Goal: Information Seeking & Learning: Learn about a topic

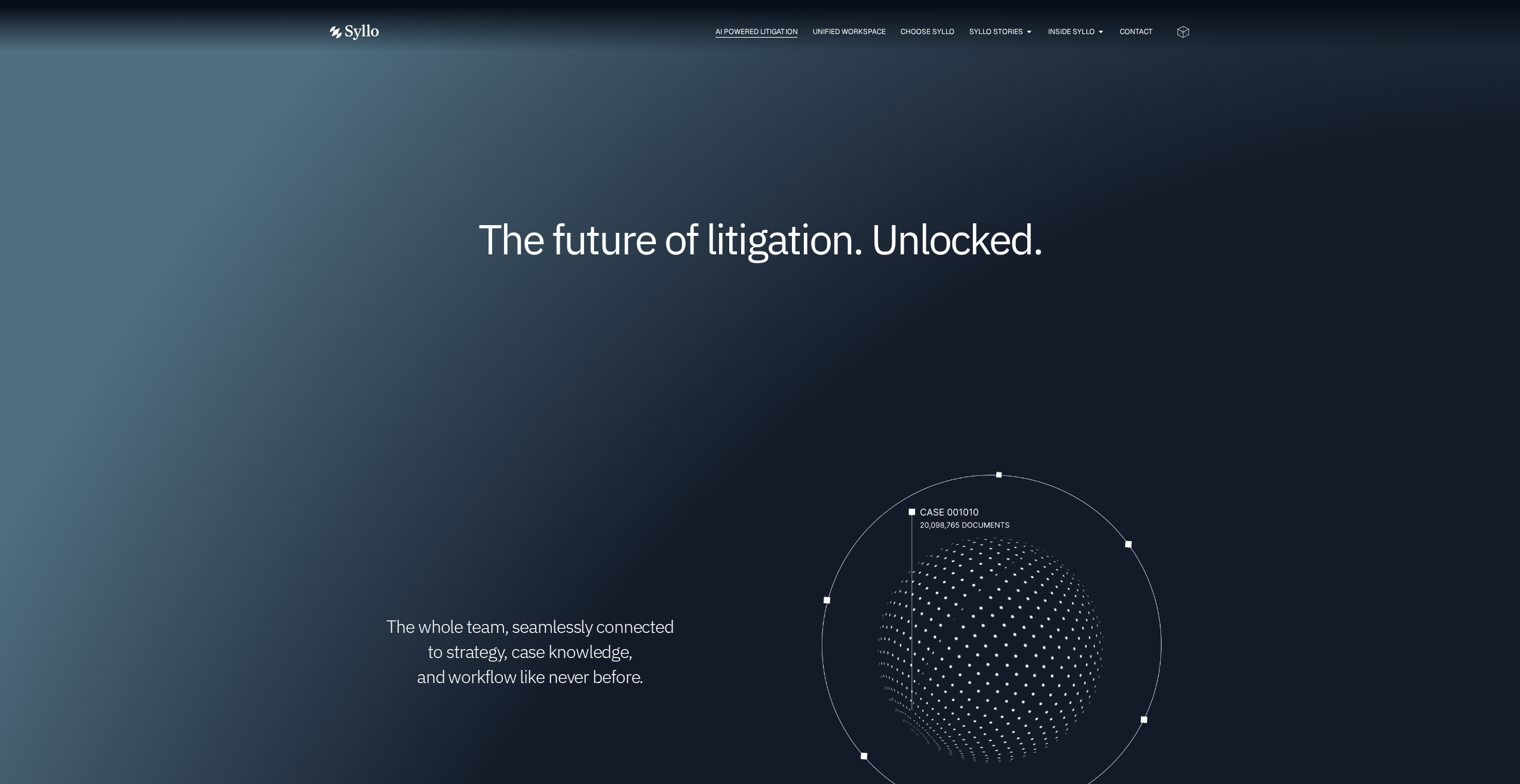
click at [767, 33] on span "AI Powered Litigation" at bounding box center [757, 31] width 82 height 10
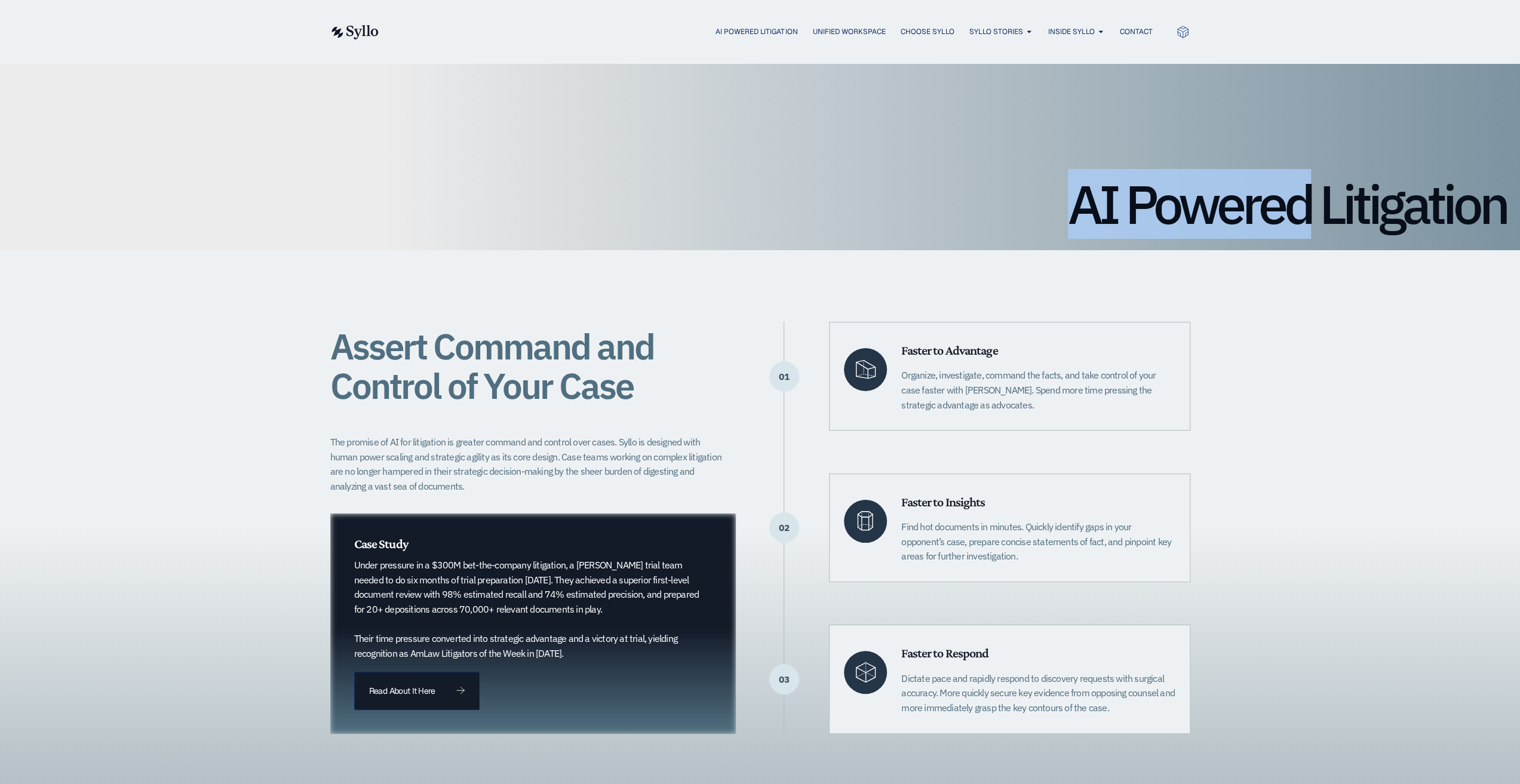
drag, startPoint x: 1306, startPoint y: 205, endPoint x: 812, endPoint y: 206, distance: 494.0
click at [812, 206] on h1 "AI Powered Litigation" at bounding box center [760, 204] width 1491 height 54
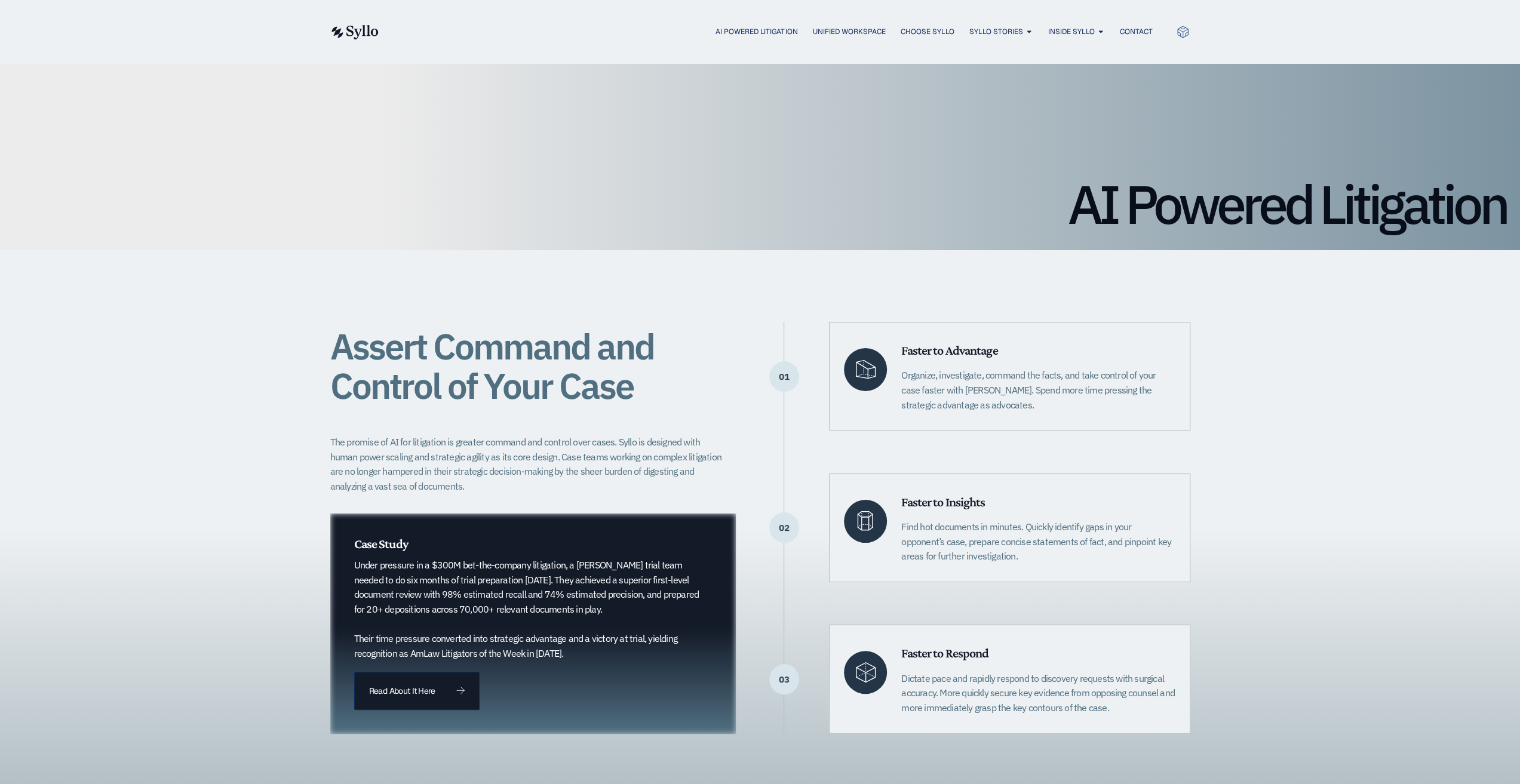
click at [1378, 207] on h1 "AI Powered Litigation" at bounding box center [760, 204] width 1491 height 54
drag, startPoint x: 1332, startPoint y: 210, endPoint x: 1528, endPoint y: 216, distance: 196.1
click at [1362, 366] on div "Assert Command and Control of Your Case The promise of AI for litigation is gre…" at bounding box center [760, 528] width 1520 height 554
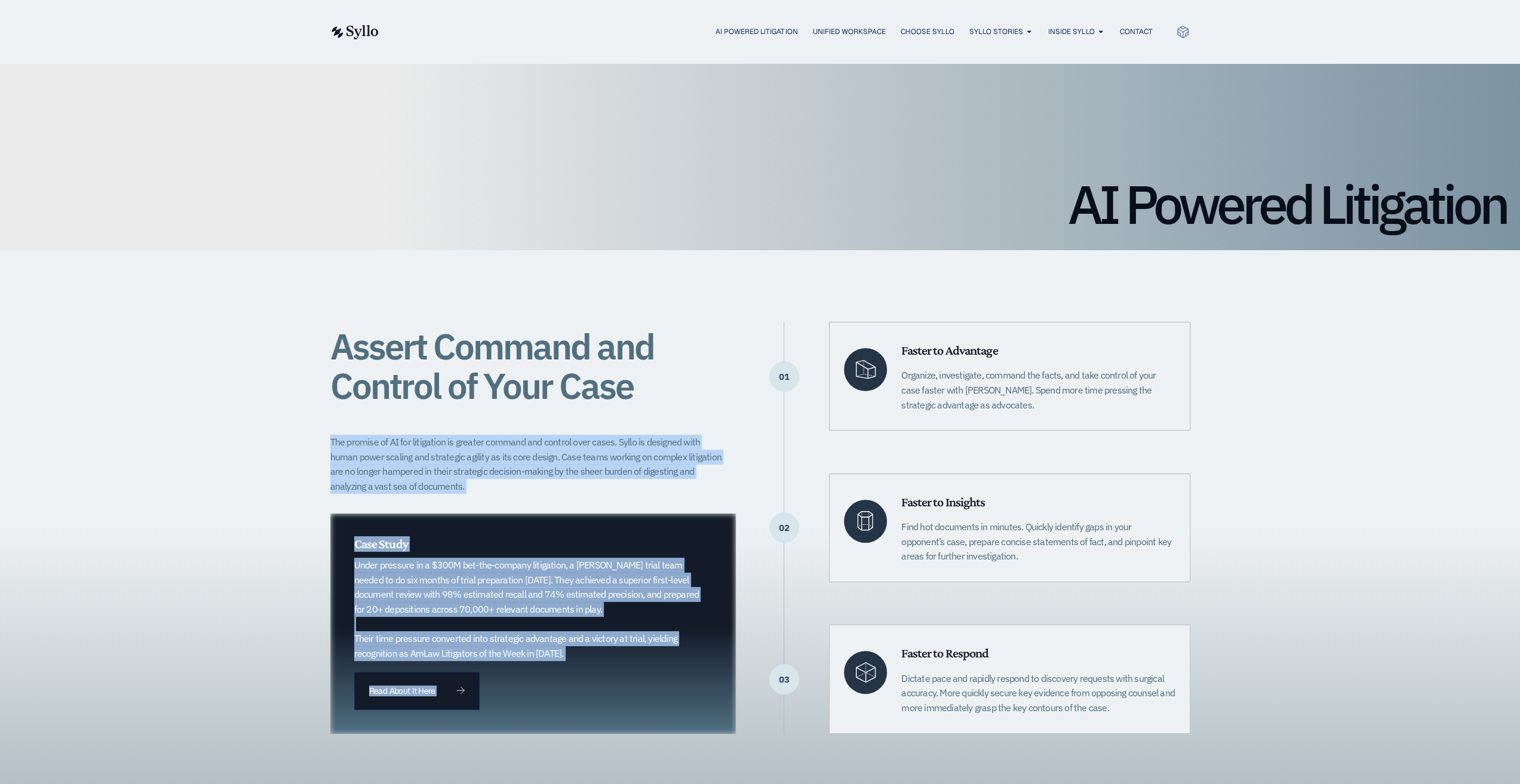
drag, startPoint x: 774, startPoint y: 373, endPoint x: 755, endPoint y: 375, distance: 19.1
click at [755, 375] on div "Assert Command and Control of Your Case The promise of AI for litigation is gre…" at bounding box center [760, 528] width 860 height 412
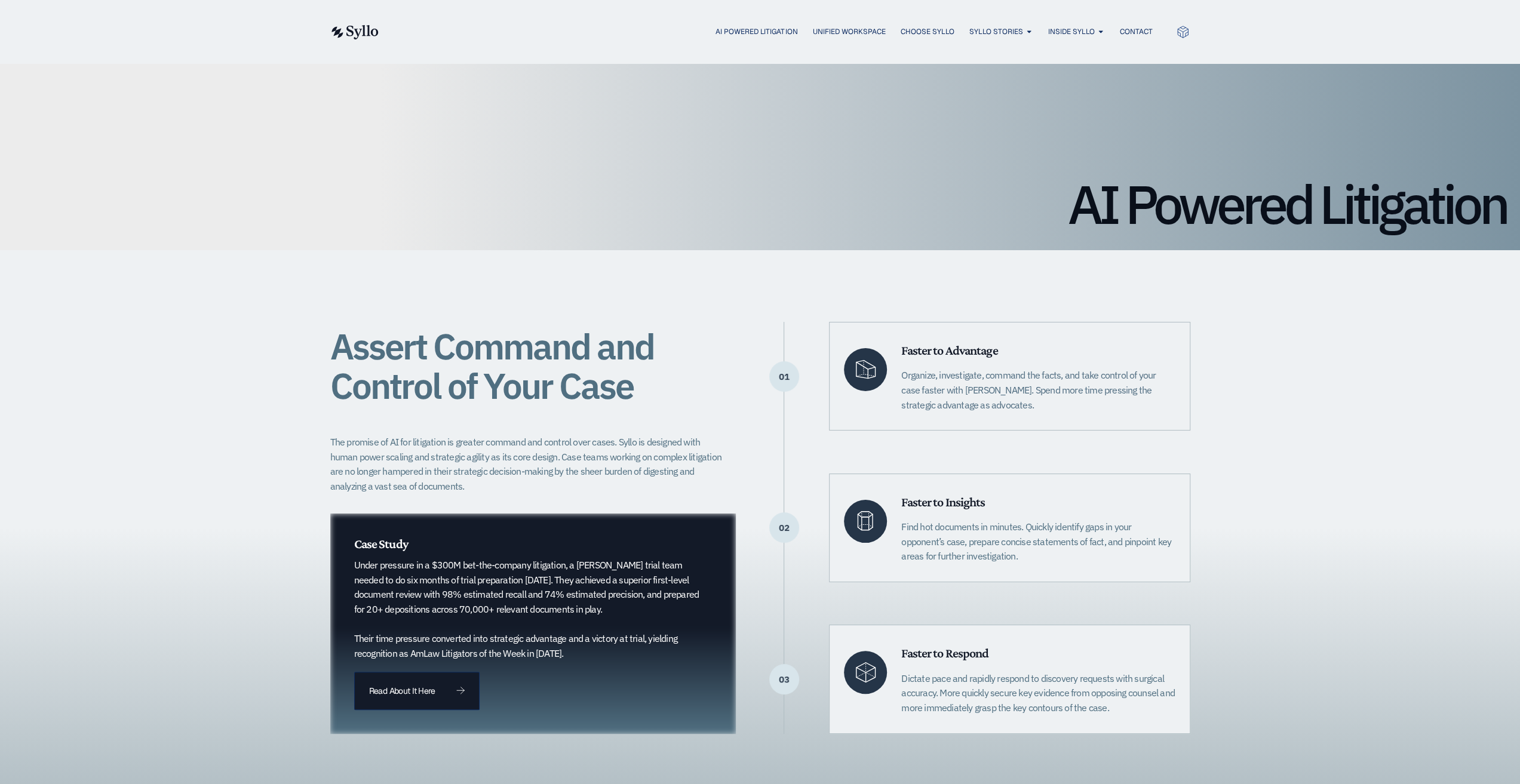
click at [797, 379] on div "01" at bounding box center [784, 376] width 30 height 30
drag, startPoint x: 1018, startPoint y: 606, endPoint x: 1150, endPoint y: 545, distance: 145.4
click at [1150, 545] on div "01 Faster to Advantage Organize, investigate, command the facts, and take contr…" at bounding box center [986, 528] width 406 height 412
click at [1150, 545] on p "Find hot documents in minutes. Quickly identify gaps in your opponent’s case, p…" at bounding box center [1038, 541] width 274 height 44
drag, startPoint x: 962, startPoint y: 713, endPoint x: 1171, endPoint y: 725, distance: 209.3
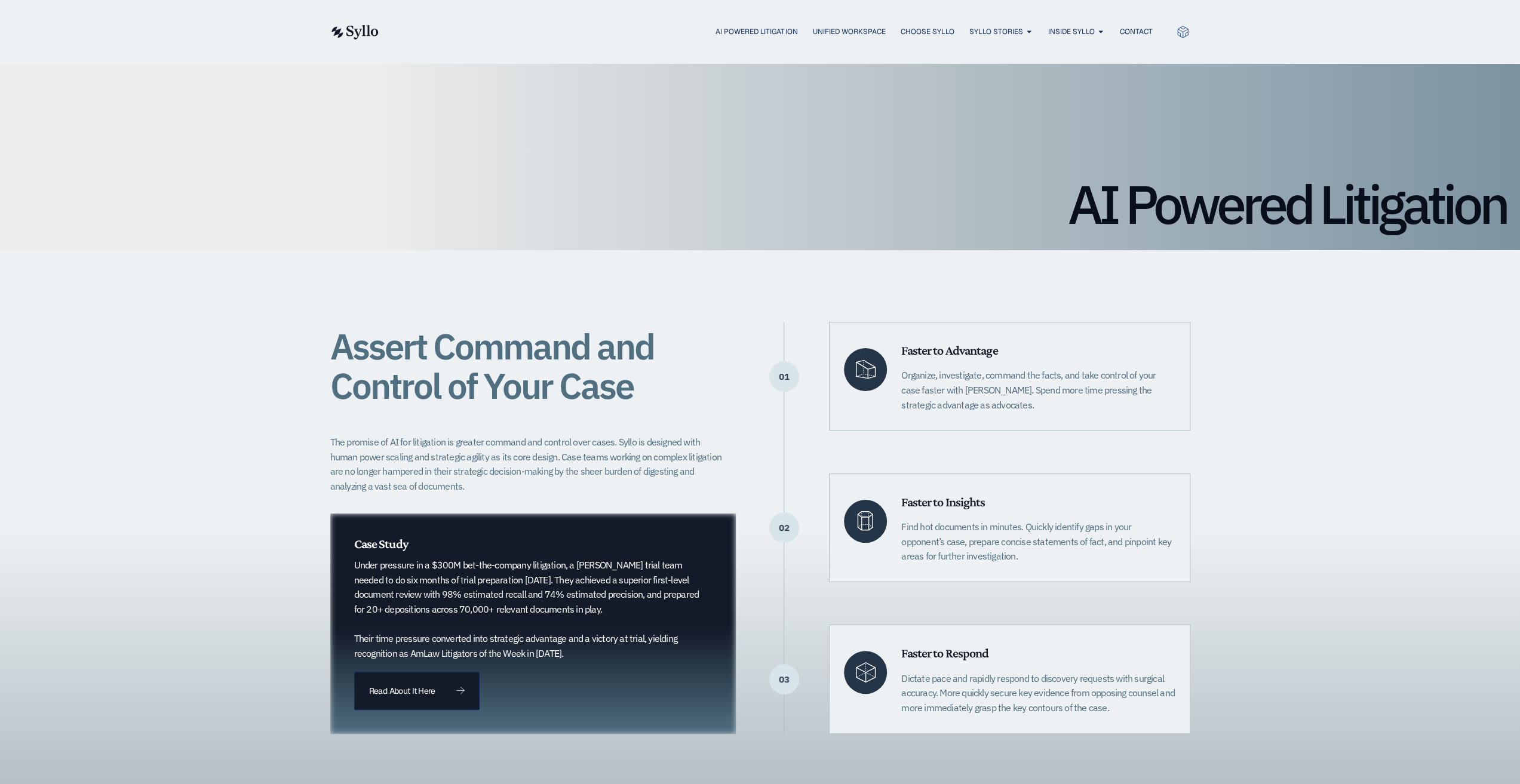
click at [1171, 725] on div "Faster to Respond Dictate pace and rapidly respond to discovery requests with s…" at bounding box center [1009, 678] width 360 height 108
click at [1130, 706] on p "Dictate pace and rapidly respond to discovery requests with surgical accuracy. …" at bounding box center [1038, 693] width 274 height 44
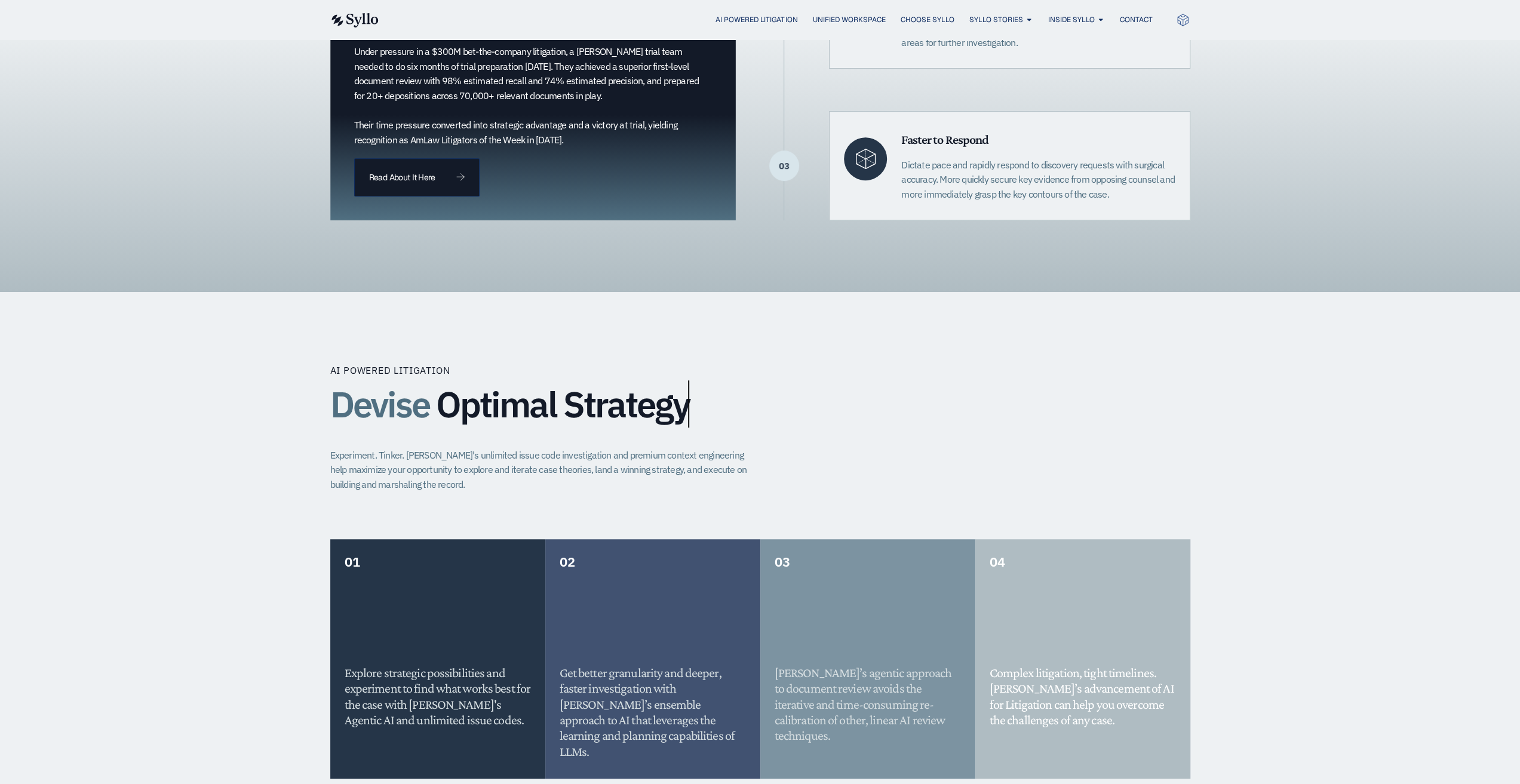
scroll to position [557, 0]
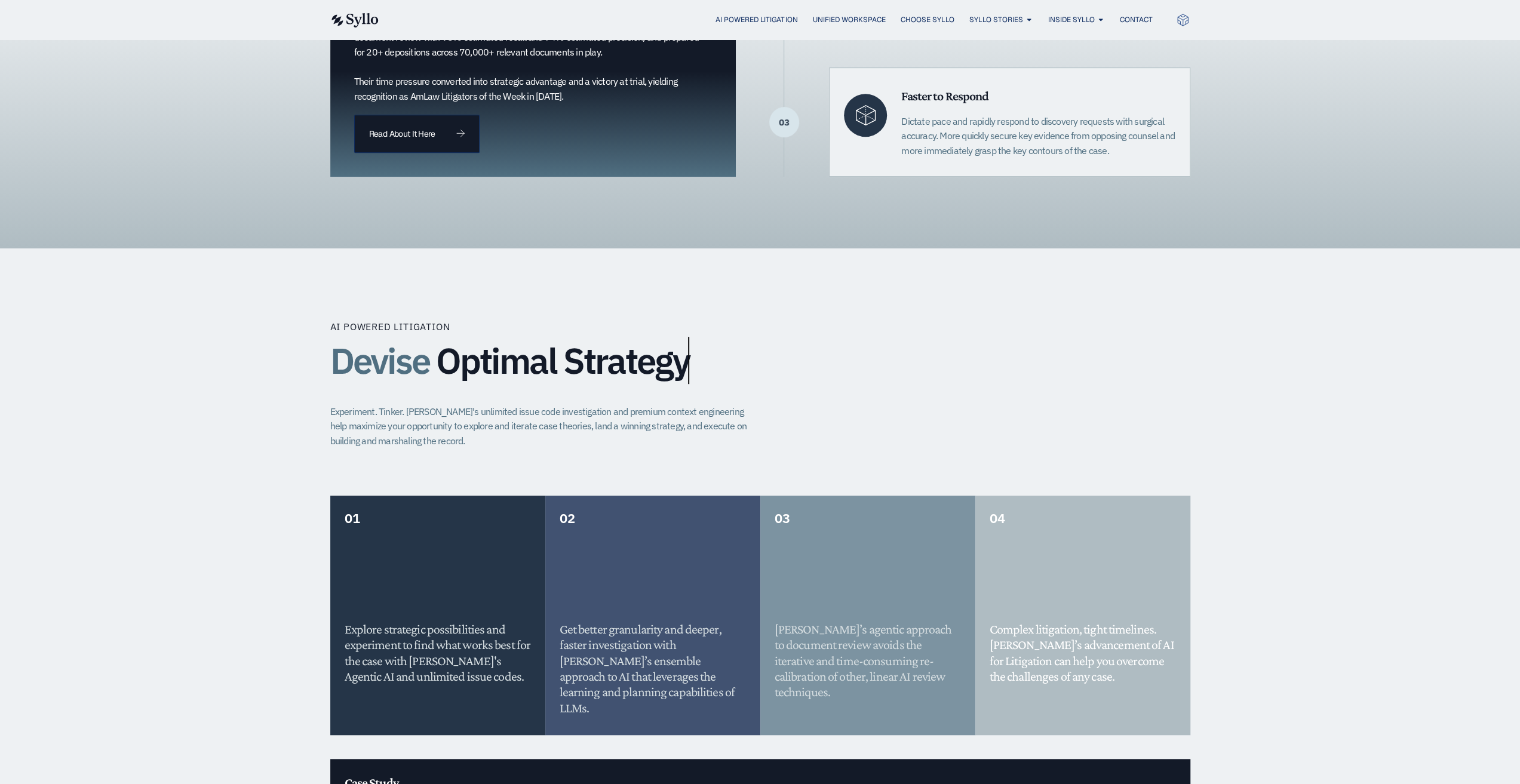
click at [418, 572] on div "Explore strategic possibilities and experiment to find what works best for the …" at bounding box center [438, 613] width 187 height 141
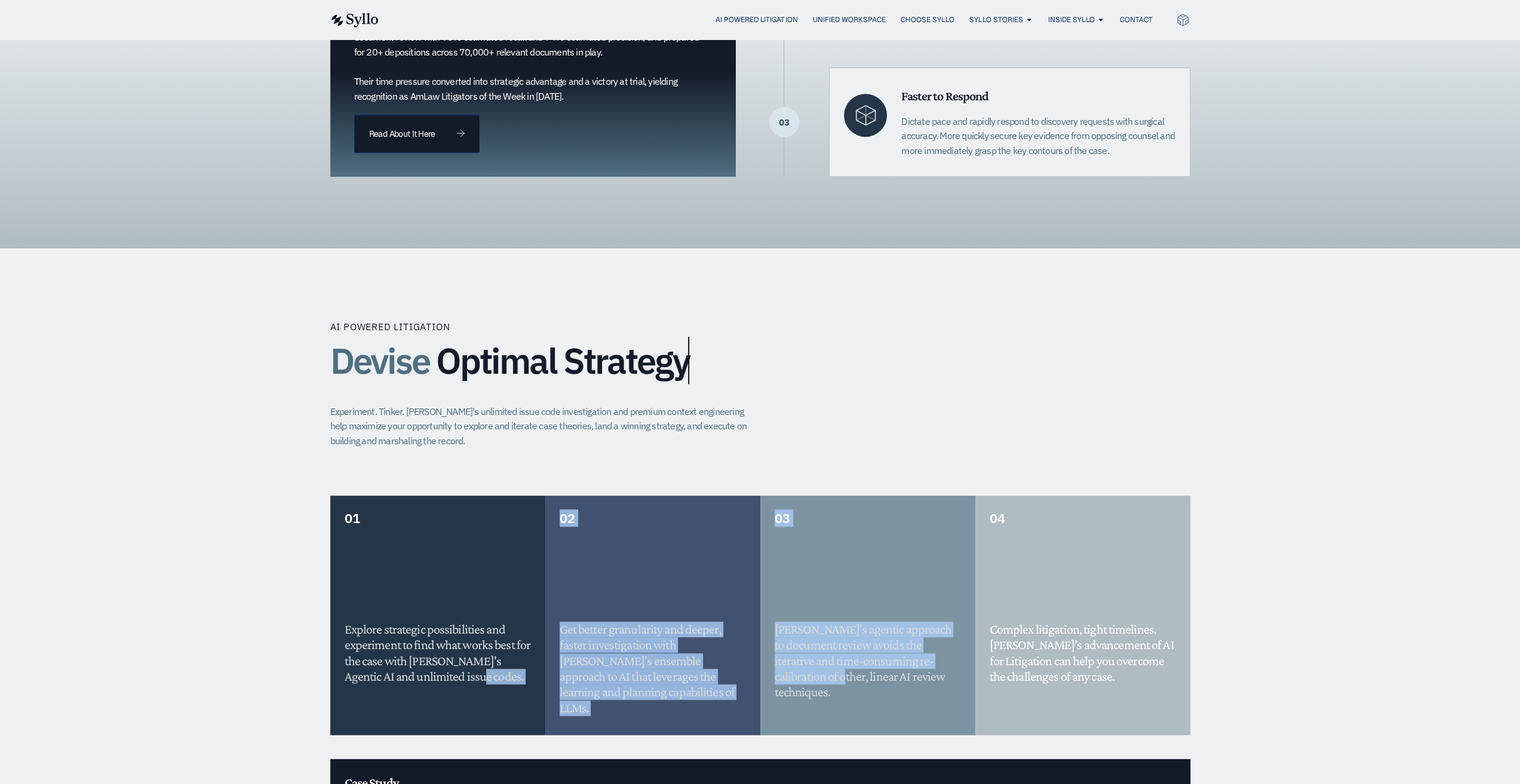
drag, startPoint x: 449, startPoint y: 676, endPoint x: 695, endPoint y: 704, distance: 247.6
click at [767, 691] on div "01 Explore strategic possibilities and experiment to find what works best for t…" at bounding box center [760, 627] width 860 height 263
click at [679, 693] on h5 "Get better granularity and deeper, faster investigation with Syllo’s ensemble a…" at bounding box center [653, 668] width 187 height 94
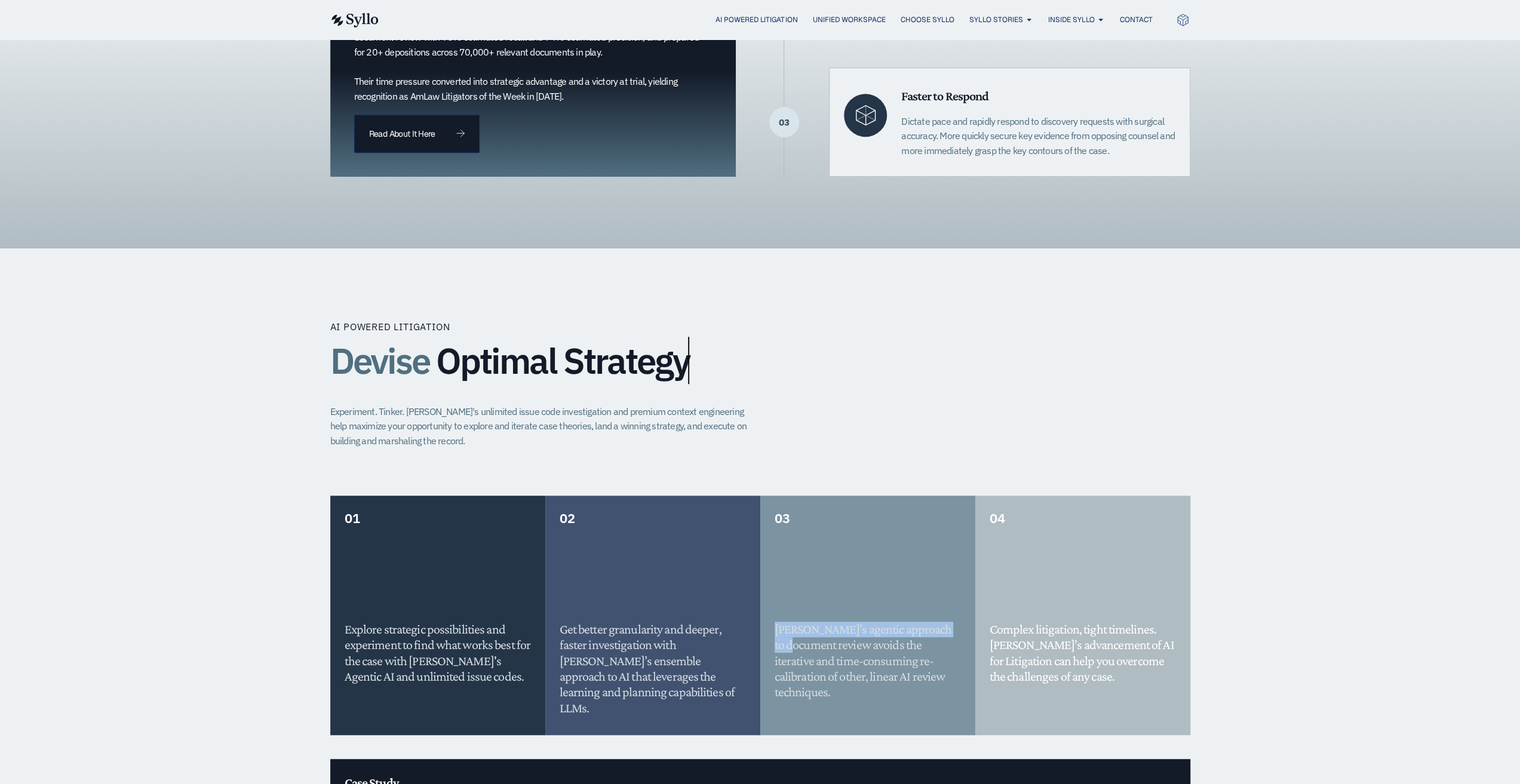
drag, startPoint x: 766, startPoint y: 641, endPoint x: 769, endPoint y: 618, distance: 23.2
click at [769, 618] on div "03 Syllo’s agentic approach to document review avoids the iterative and time-co…" at bounding box center [867, 615] width 215 height 239
click at [846, 667] on h5 "Syllo’s agentic approach to document review avoids the iterative and time-consu…" at bounding box center [867, 661] width 187 height 79
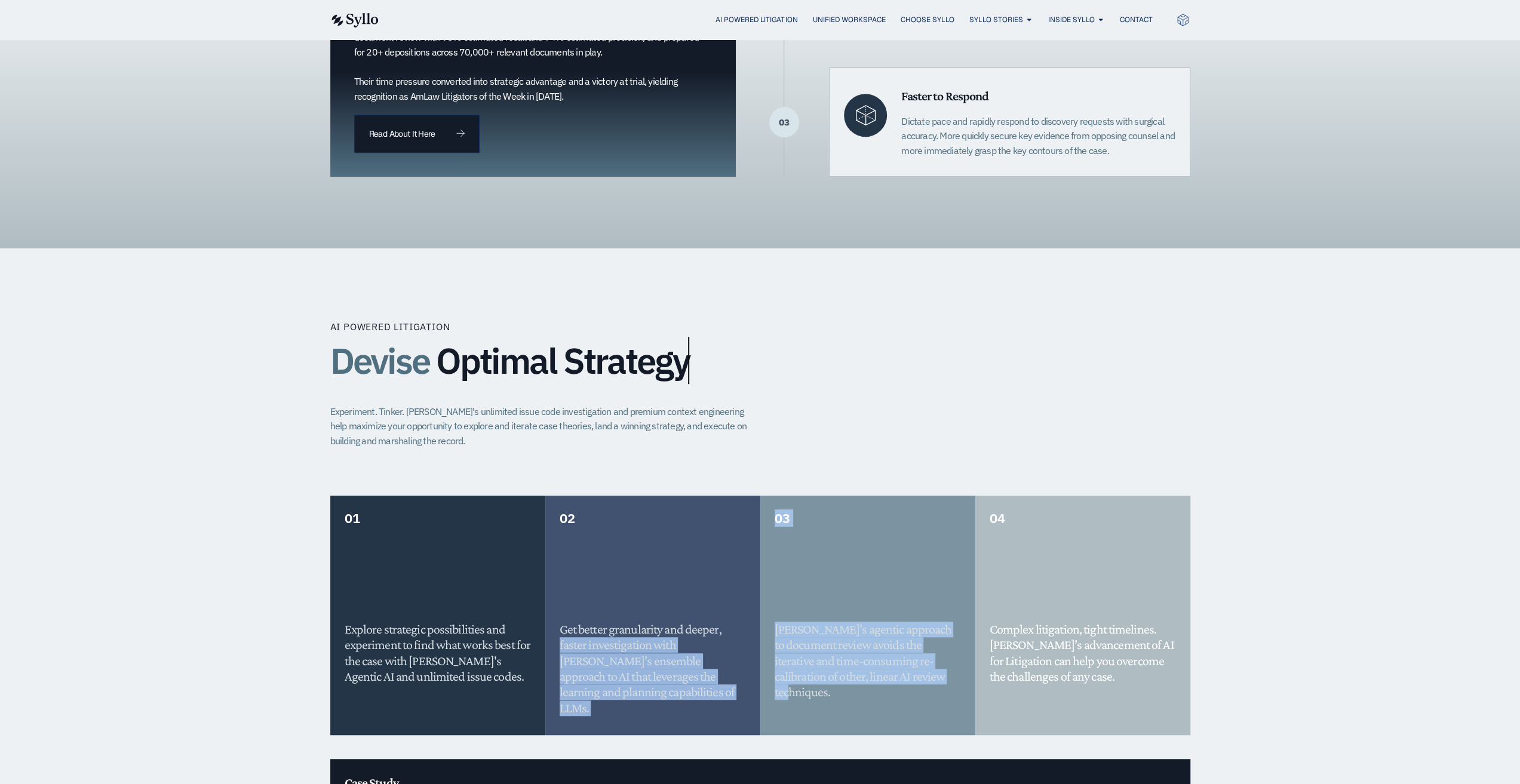
drag, startPoint x: 932, startPoint y: 687, endPoint x: 749, endPoint y: 607, distance: 199.7
click at [749, 607] on div "01 Explore strategic possibilities and experiment to find what works best for t…" at bounding box center [760, 627] width 860 height 263
click at [823, 637] on h5 "Syllo’s agentic approach to document review avoids the iterative and time-consu…" at bounding box center [867, 661] width 187 height 79
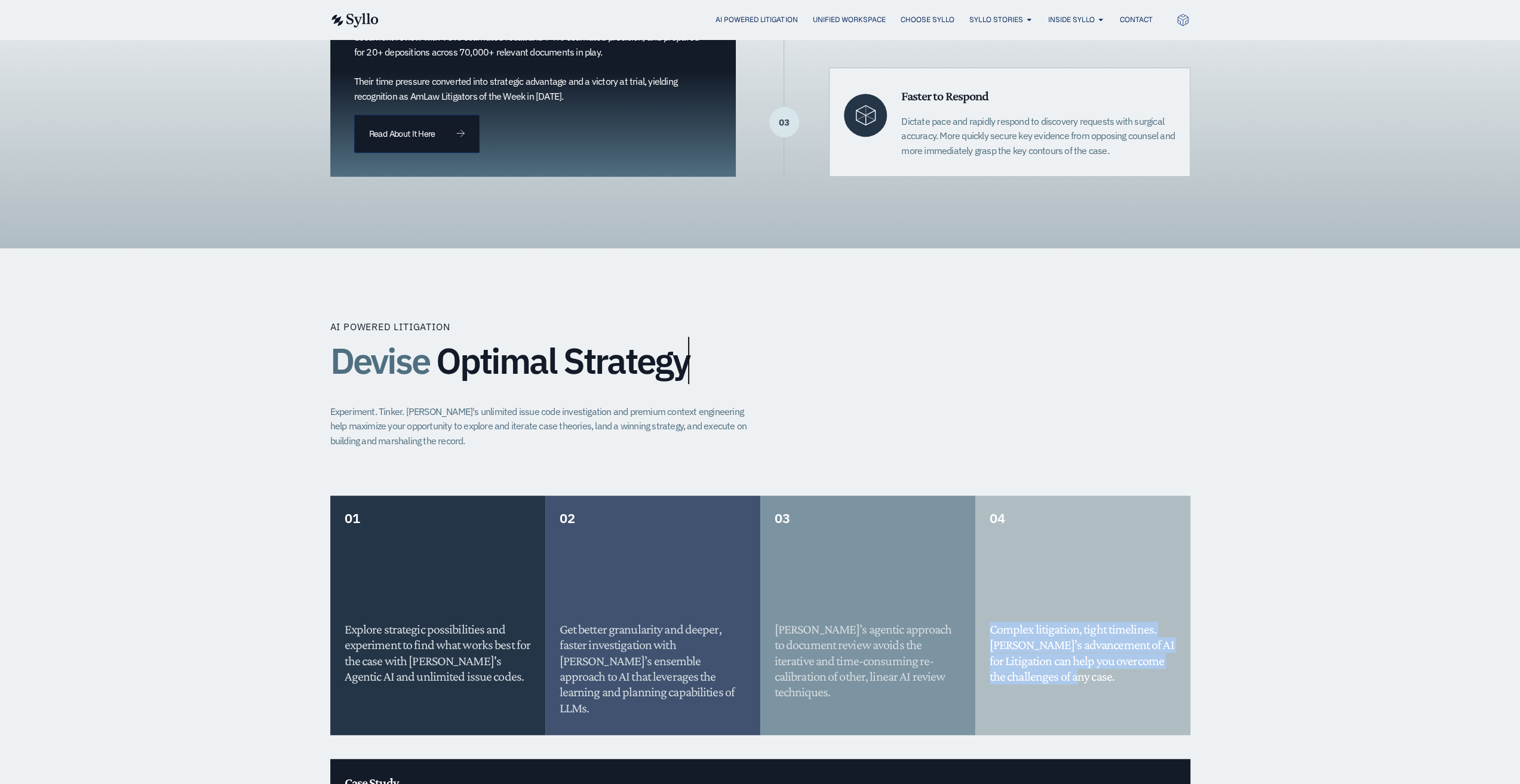
drag, startPoint x: 1086, startPoint y: 676, endPoint x: 980, endPoint y: 597, distance: 132.2
click at [980, 597] on div "04 Complex litigation, tight timelines. Syllo’s advancement of AI for Litigatio…" at bounding box center [1082, 615] width 215 height 239
click at [1052, 652] on h5 "Complex litigation, tight timelines. Syllo’s advancement of AI for Litigation c…" at bounding box center [1082, 652] width 187 height 63
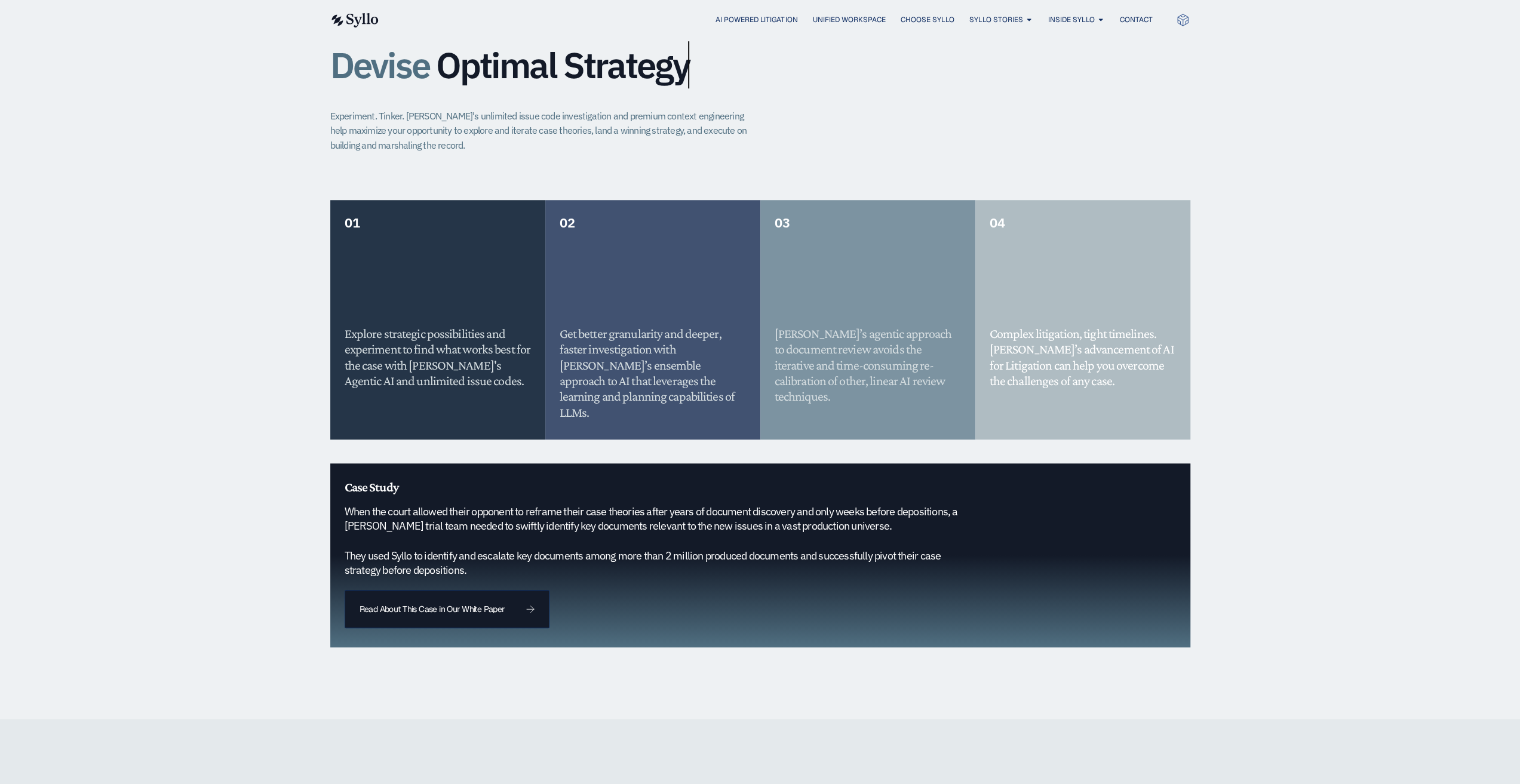
scroll to position [975, 0]
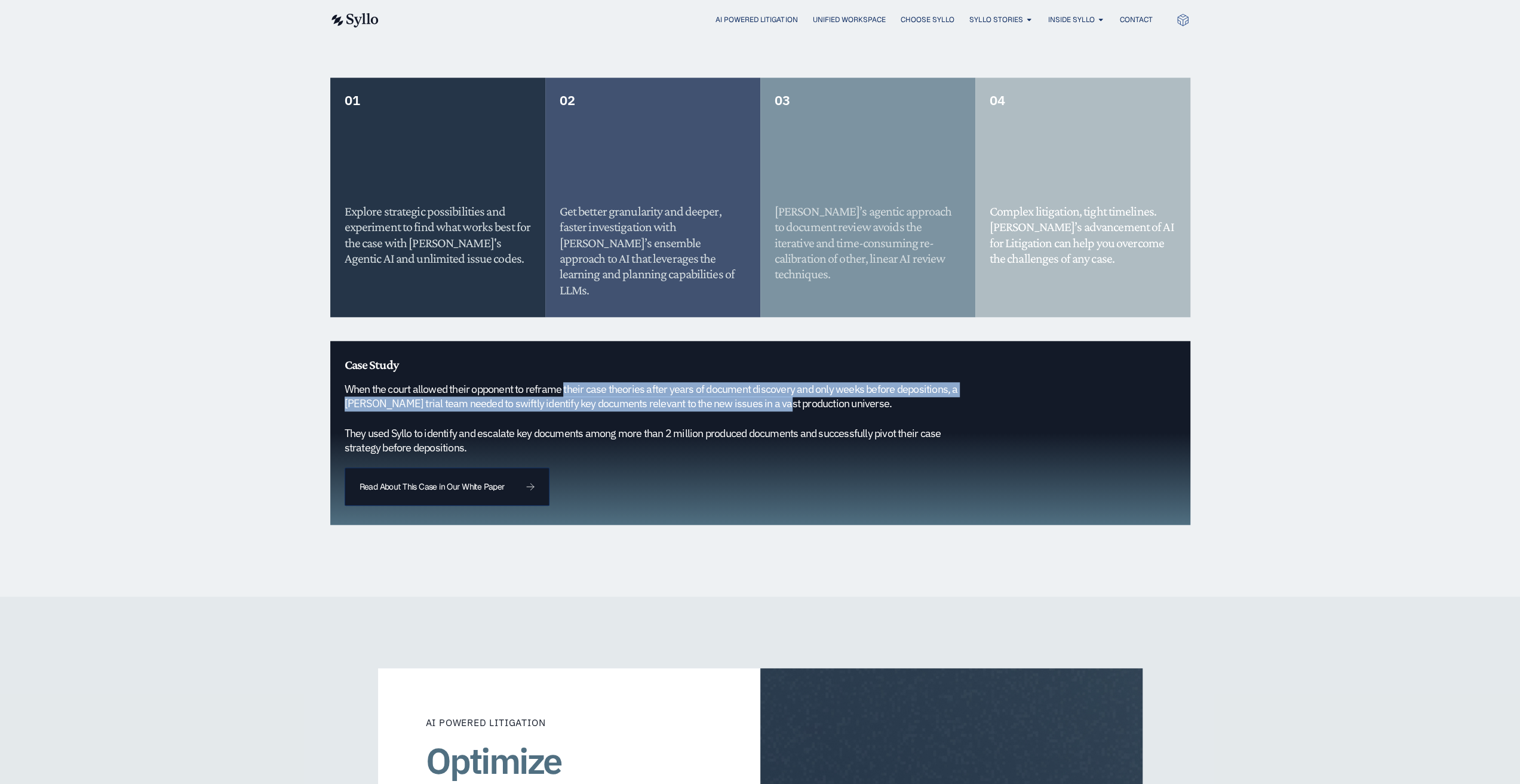
drag, startPoint x: 563, startPoint y: 377, endPoint x: 780, endPoint y: 387, distance: 217.2
click at [780, 387] on h5 "When the court allowed their opponent to reframe their case theories after year…" at bounding box center [660, 418] width 630 height 74
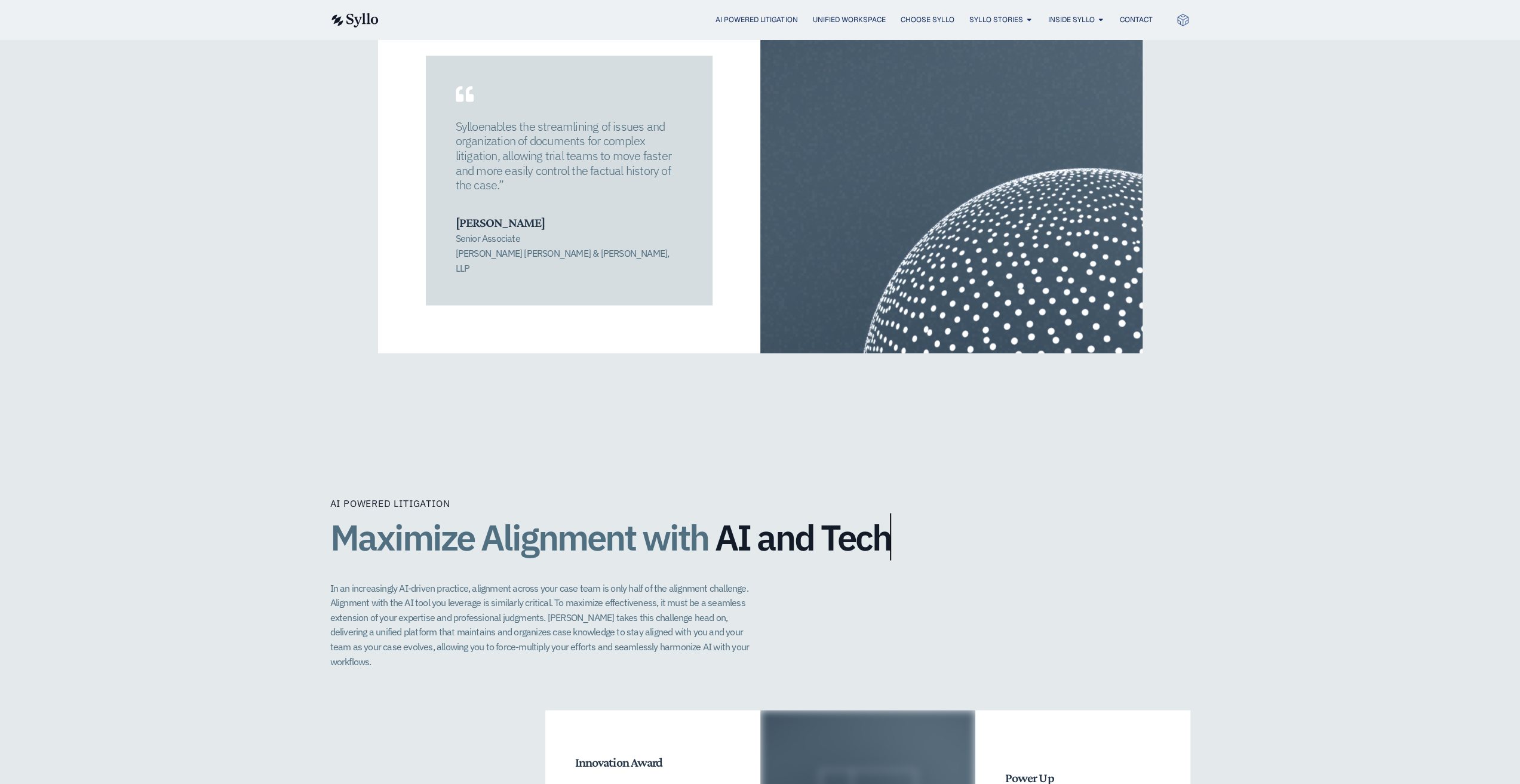
scroll to position [2264, 0]
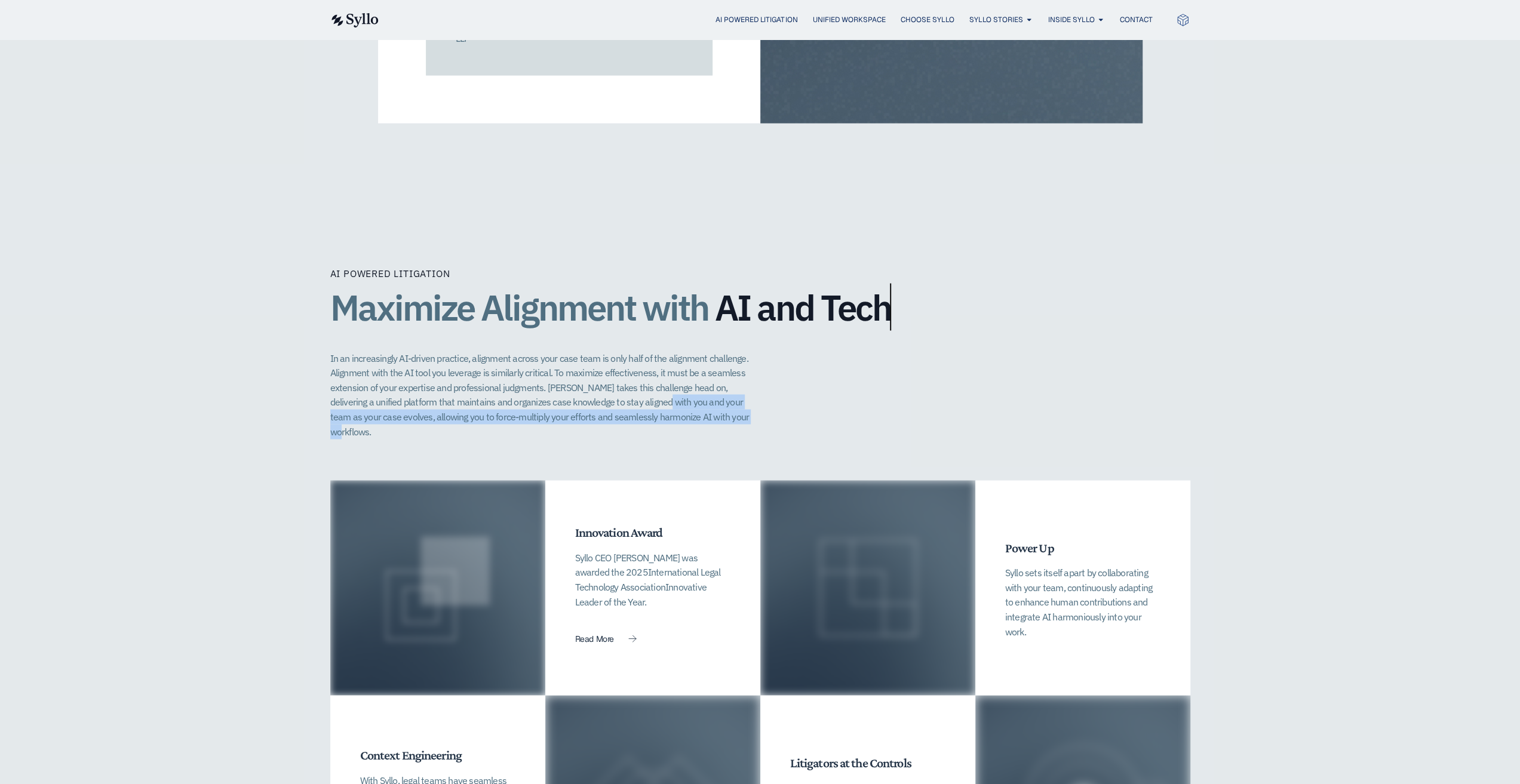
drag, startPoint x: 621, startPoint y: 365, endPoint x: 803, endPoint y: 402, distance: 185.7
click at [803, 402] on div "AI Powered Litigation Maximize Alignment with AI and Tech​ In an increasingly A…" at bounding box center [760, 373] width 860 height 214
click at [801, 396] on div "AI Powered Litigation Maximize Alignment with AI and Tech​ In an increasingly A…" at bounding box center [760, 373] width 860 height 214
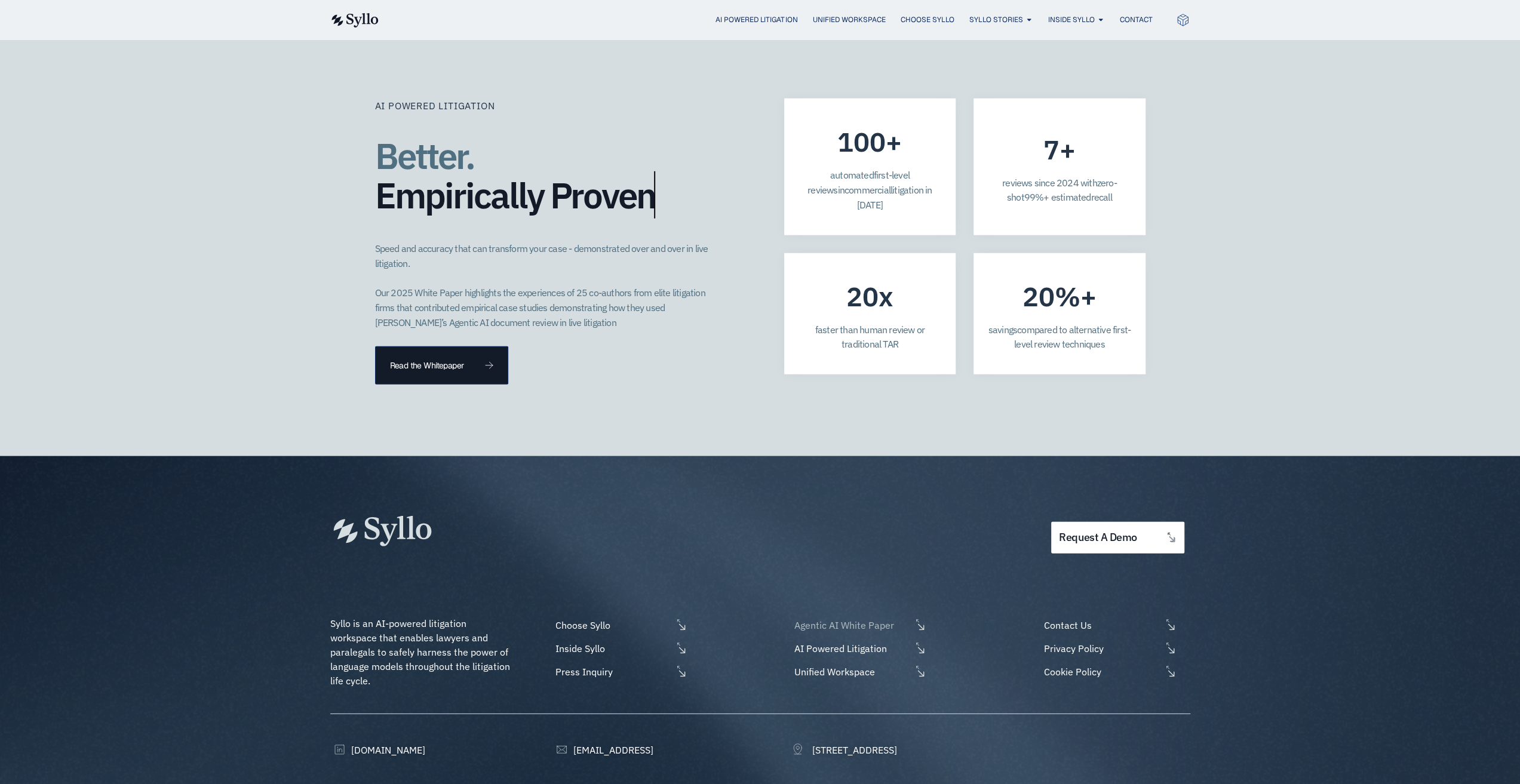
scroll to position [3239, 0]
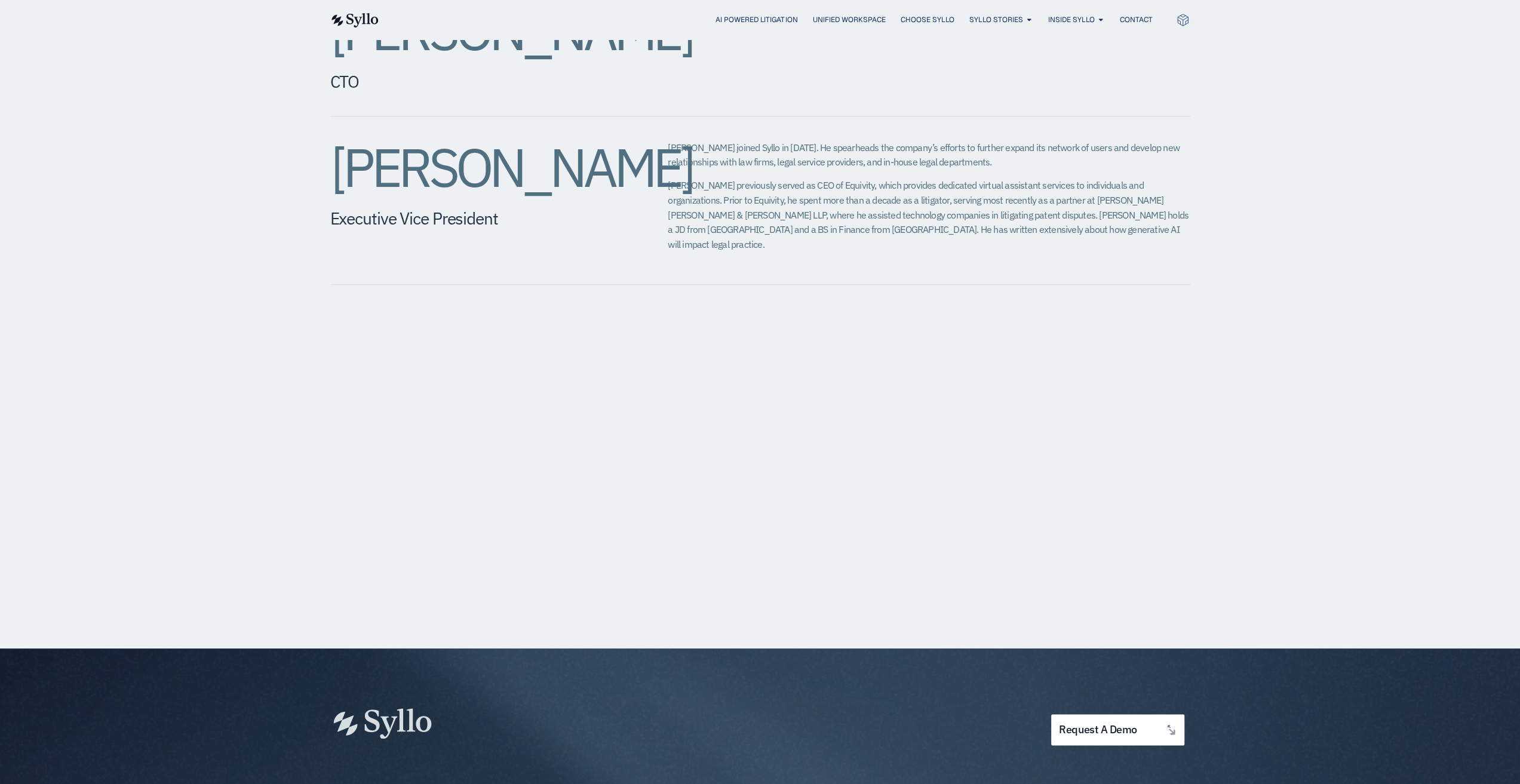
scroll to position [1243, 0]
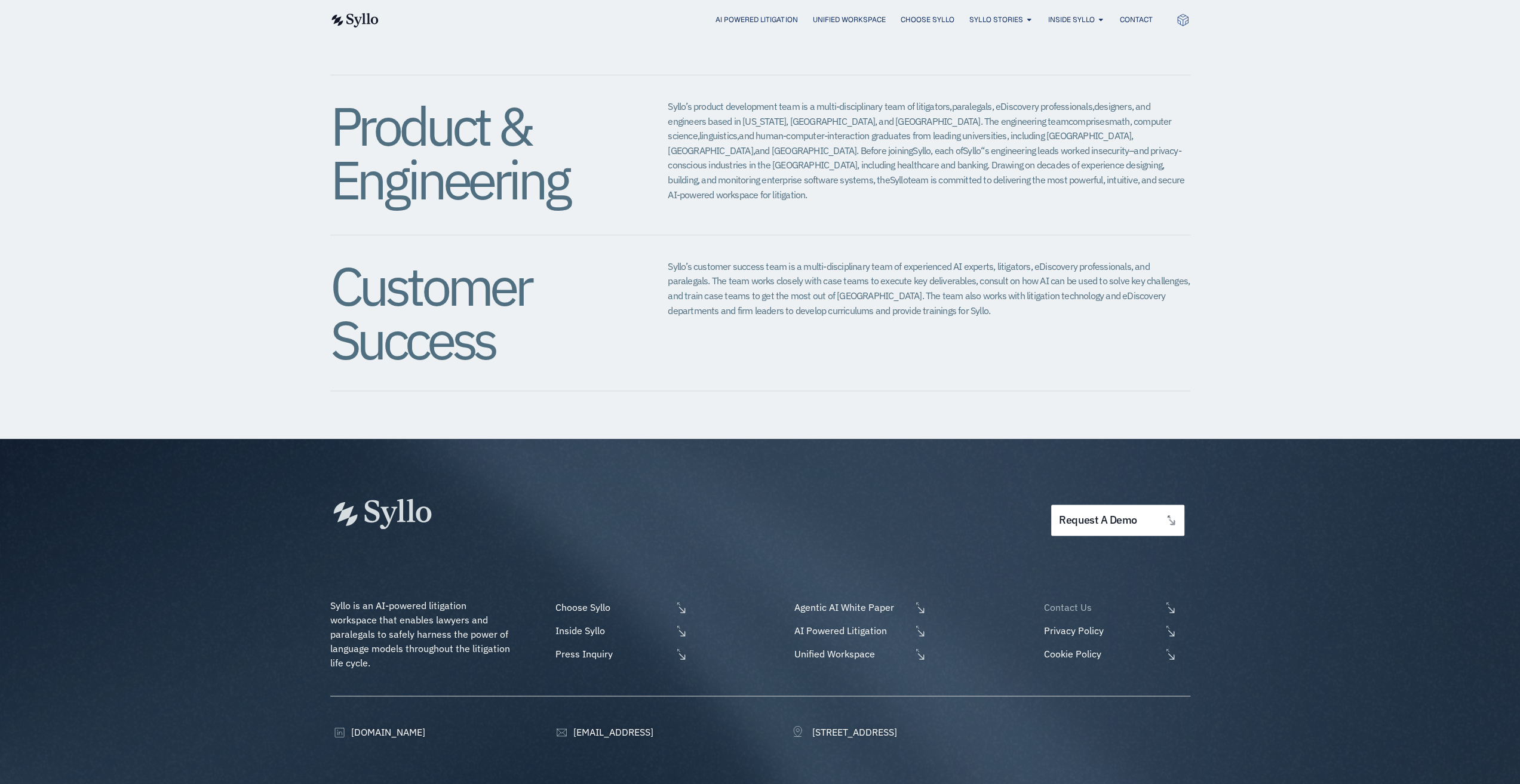
click at [1081, 600] on span "Contact Us" at bounding box center [1100, 606] width 120 height 14
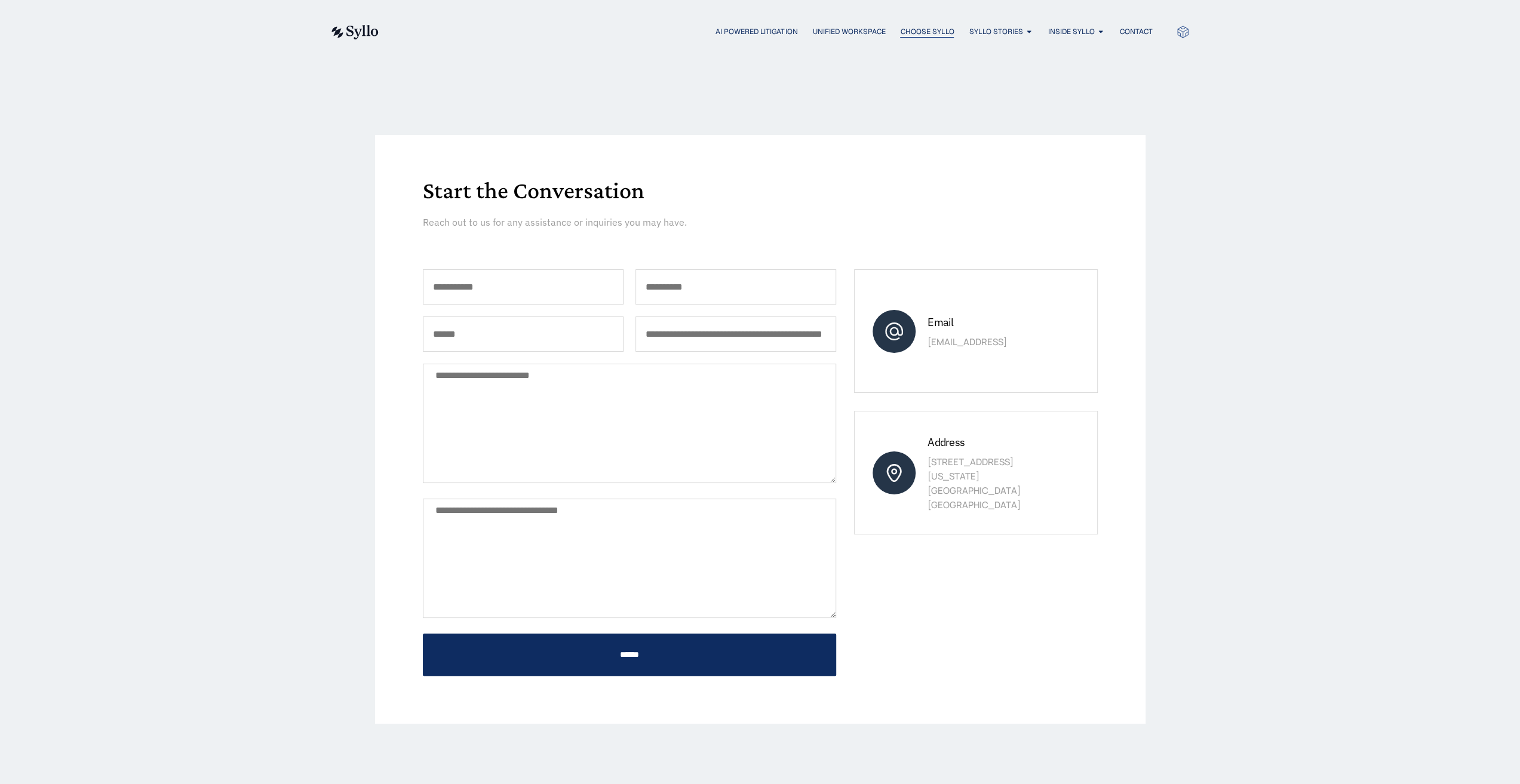
click at [911, 27] on span "Choose Syllo" at bounding box center [927, 31] width 54 height 10
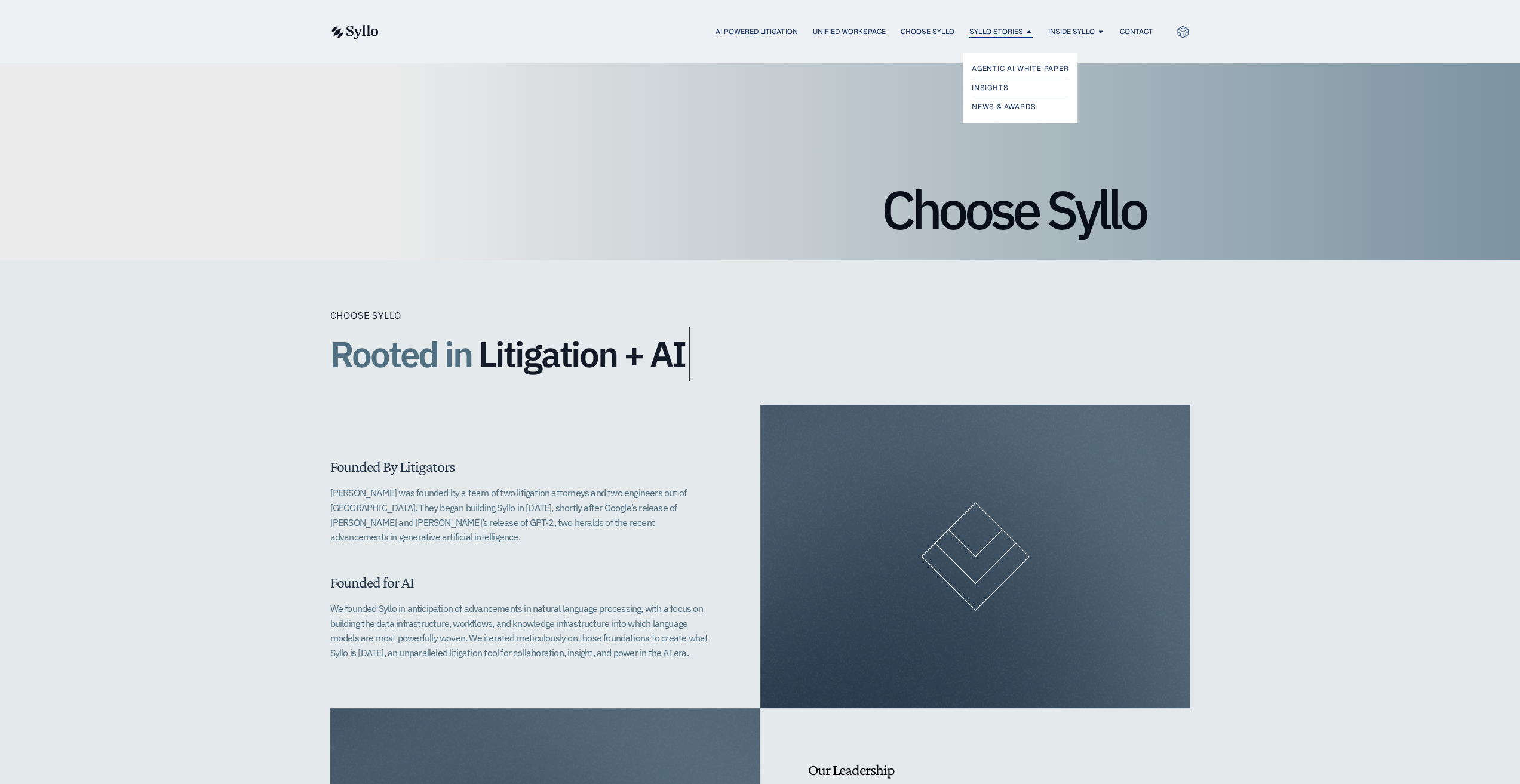
click at [995, 30] on span "Syllo Stories" at bounding box center [995, 31] width 54 height 10
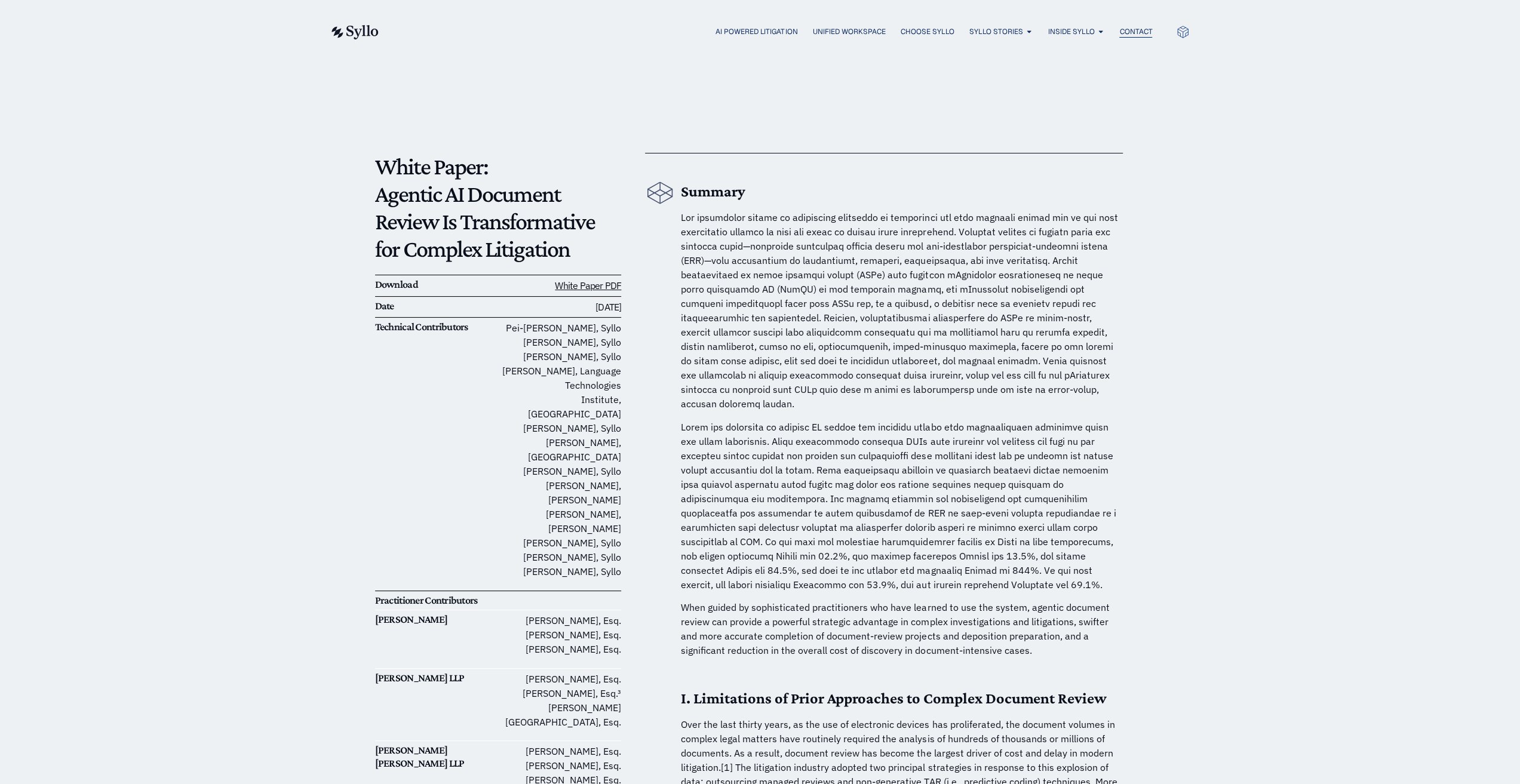
click at [1128, 33] on span "Contact" at bounding box center [1136, 31] width 33 height 10
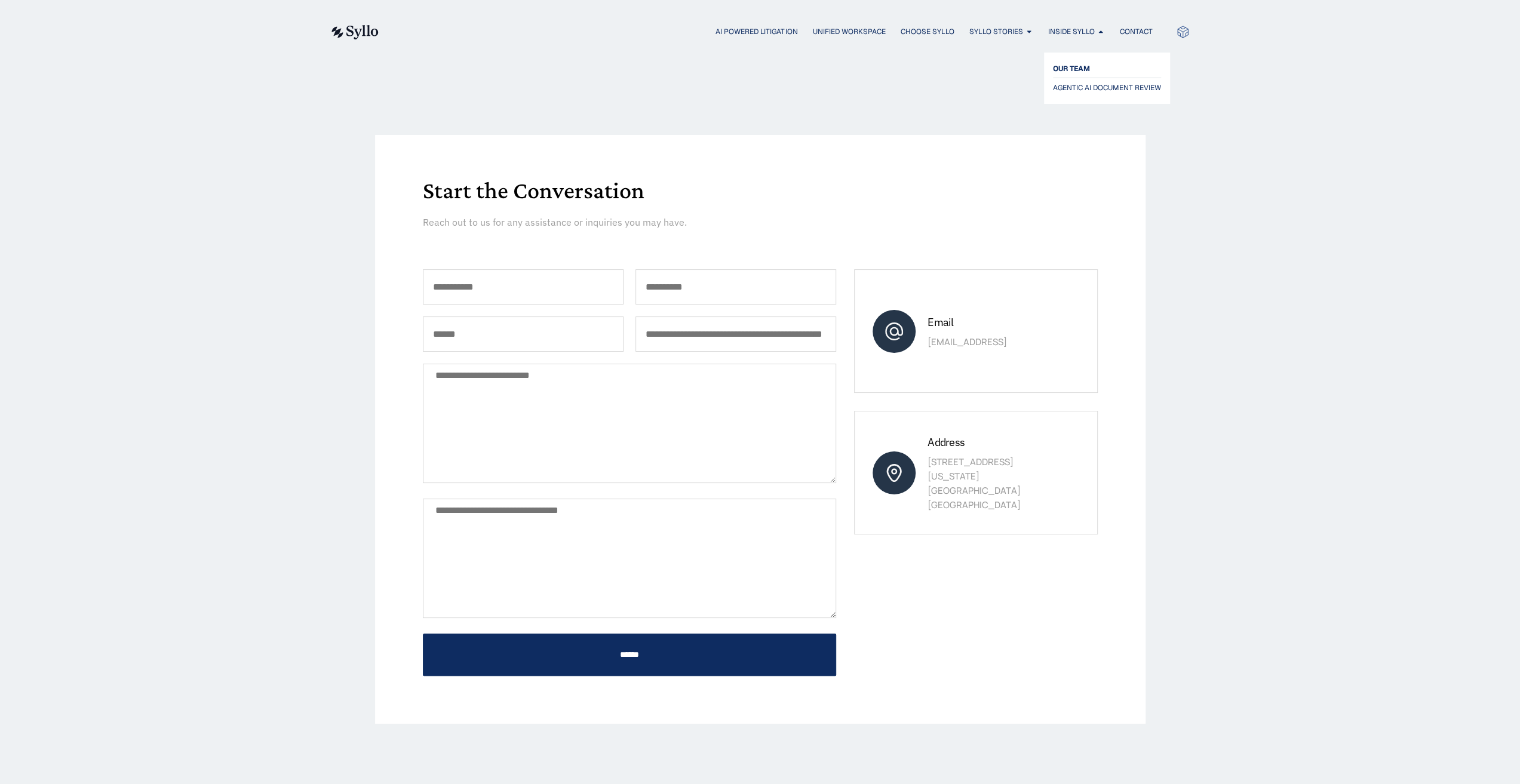
click at [1069, 68] on span "OUR TEAM" at bounding box center [1071, 68] width 37 height 14
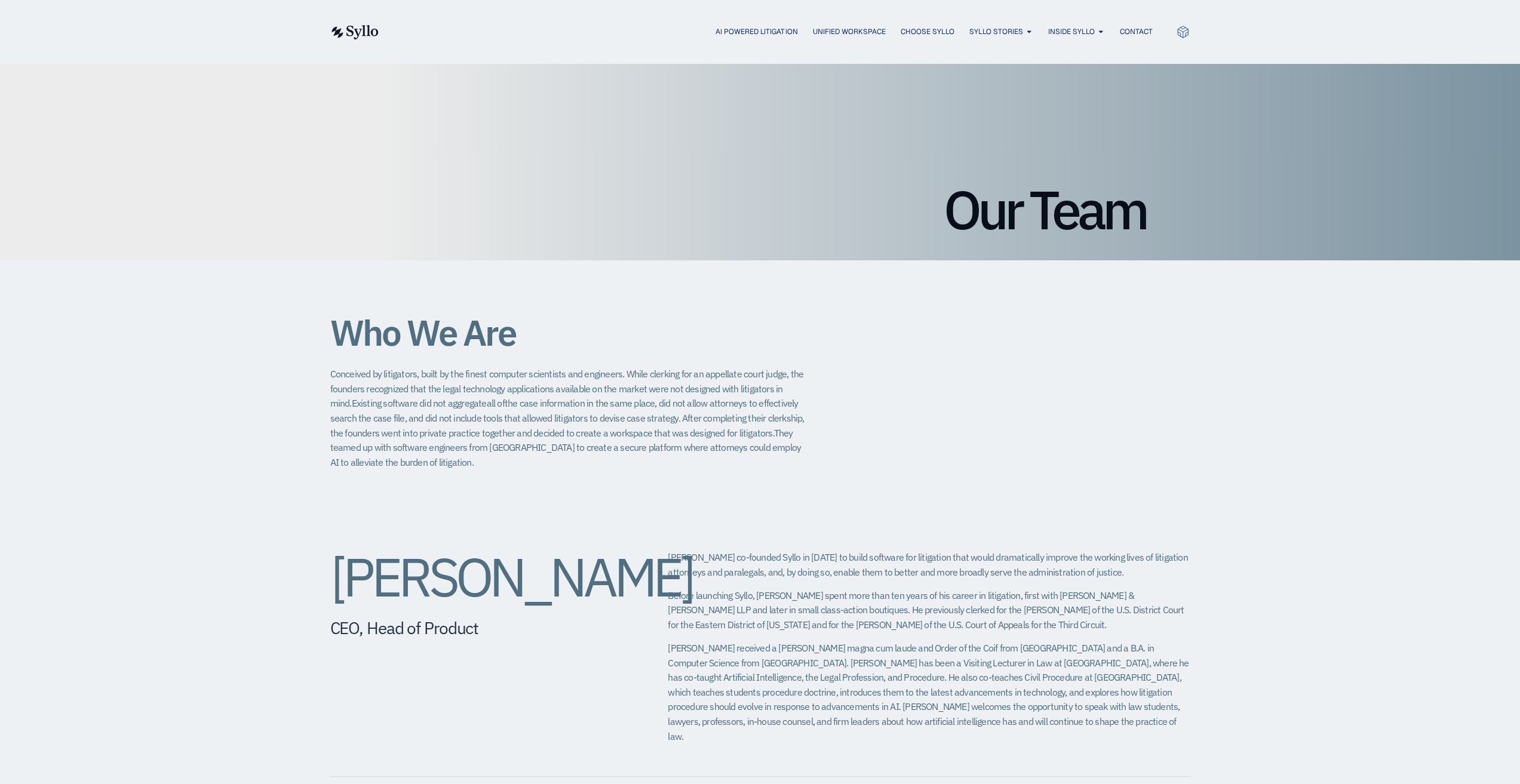
click at [344, 38] on img at bounding box center [354, 32] width 49 height 14
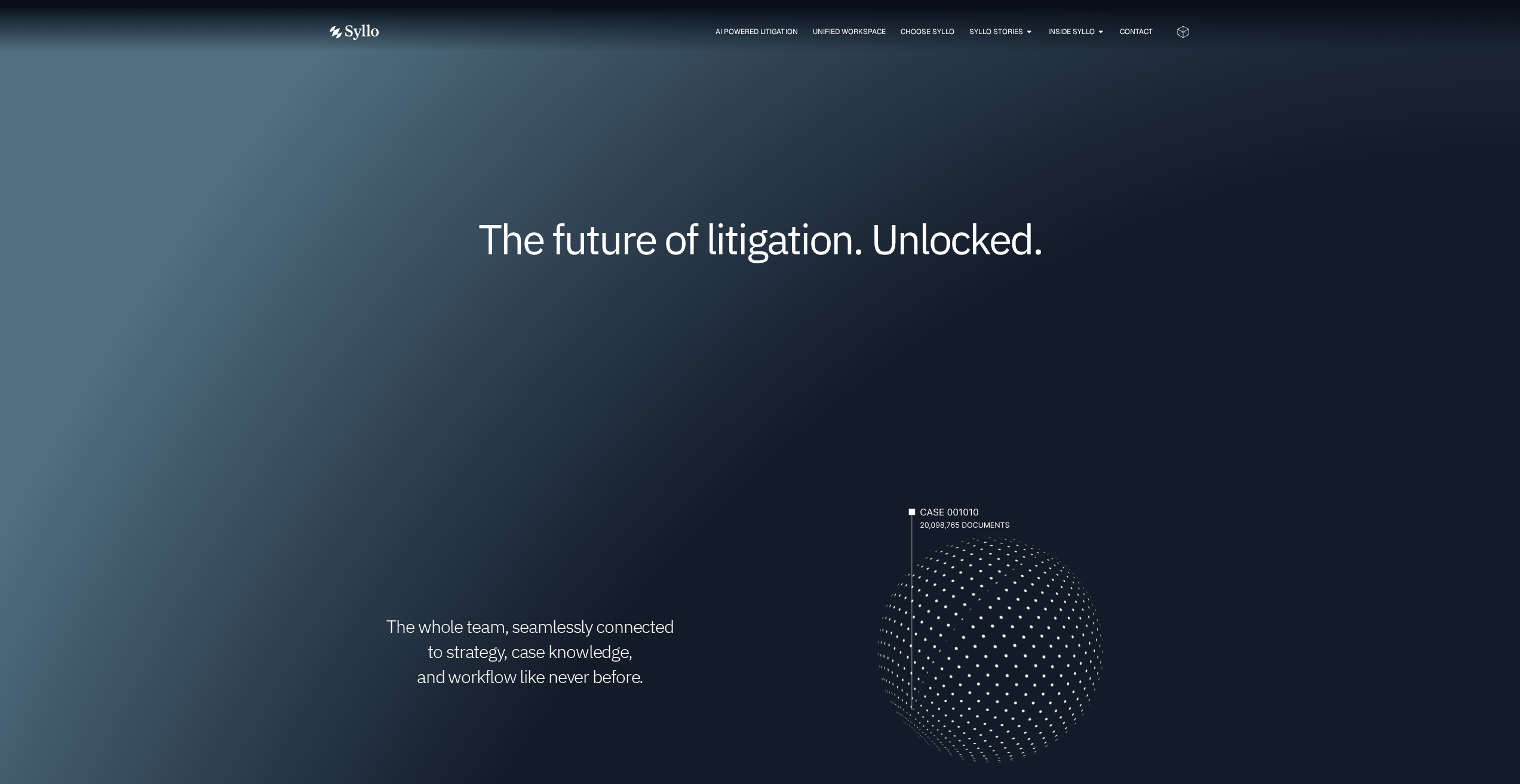
click at [1406, 23] on div "AI Powered Litigation Unified Workspace Choose Syllo Syllo Stories Close Syllo …" at bounding box center [760, 32] width 1520 height 64
